Goal: Information Seeking & Learning: Find specific fact

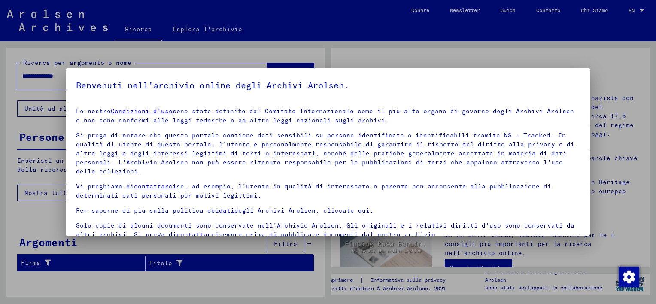
scroll to position [71, 0]
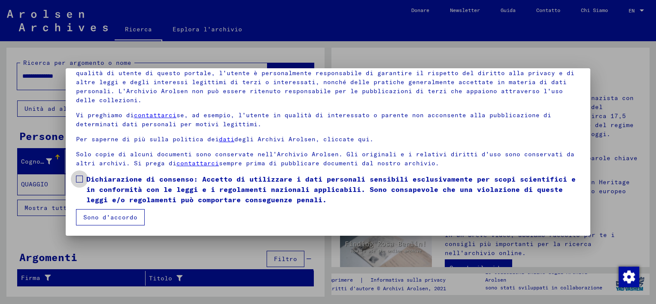
click at [83, 180] on label "Dichiarazione di consenso: Accetto di utilizzare i dati personali sensibili esc…" at bounding box center [328, 189] width 504 height 31
click at [107, 216] on button "Sono d'accordo" at bounding box center [110, 217] width 69 height 16
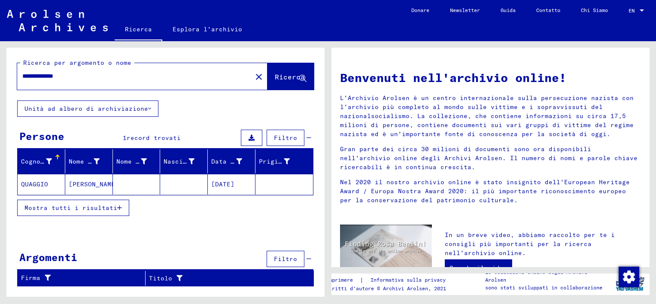
click at [53, 185] on mat-cell "QUAGGIO" at bounding box center [42, 184] width 48 height 21
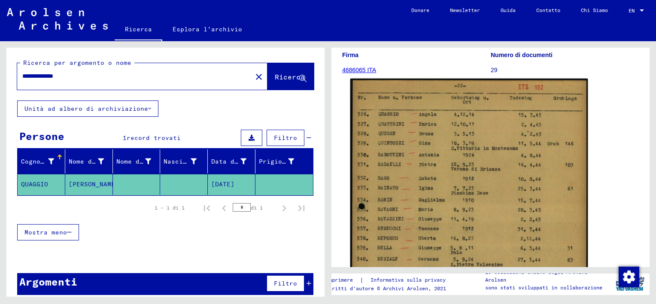
click at [435, 186] on img at bounding box center [468, 247] width 237 height 337
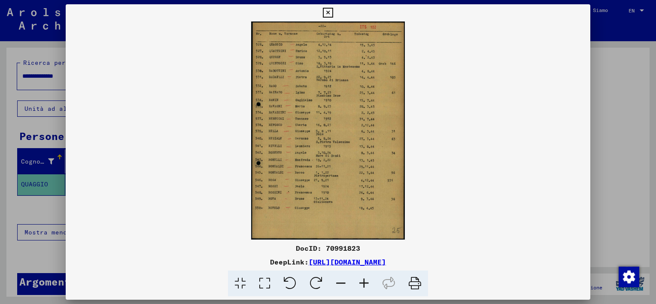
click at [417, 284] on icon at bounding box center [415, 284] width 26 height 26
click at [329, 15] on icon at bounding box center [328, 13] width 10 height 10
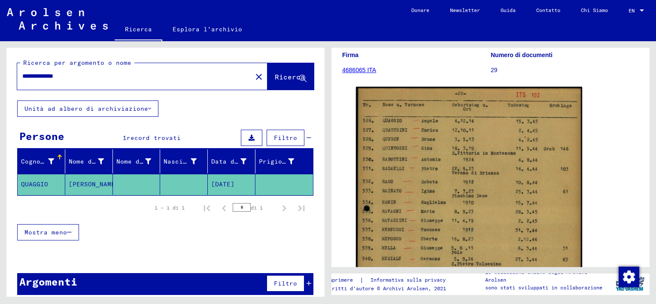
drag, startPoint x: 50, startPoint y: 77, endPoint x: 131, endPoint y: 76, distance: 81.2
click at [131, 76] on input "**********" at bounding box center [134, 76] width 225 height 9
type input "*******"
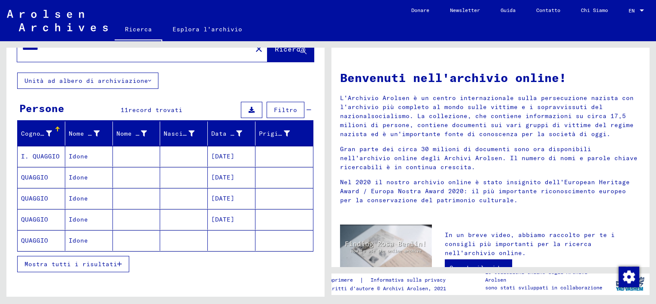
scroll to position [43, 0]
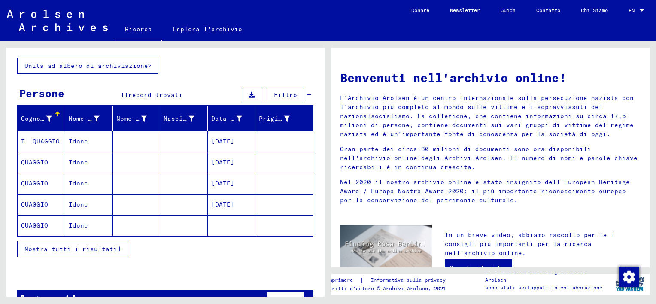
click at [79, 251] on button "Mostra tutti i risultati" at bounding box center [73, 249] width 112 height 16
